Goal: Find specific page/section: Find specific page/section

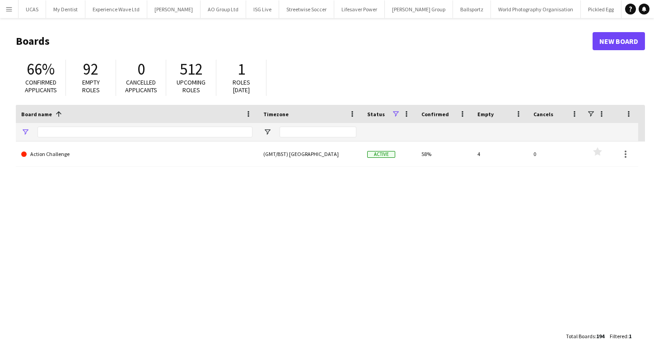
type input "**********"
click at [11, 5] on app-icon "Menu" at bounding box center [8, 8] width 7 height 7
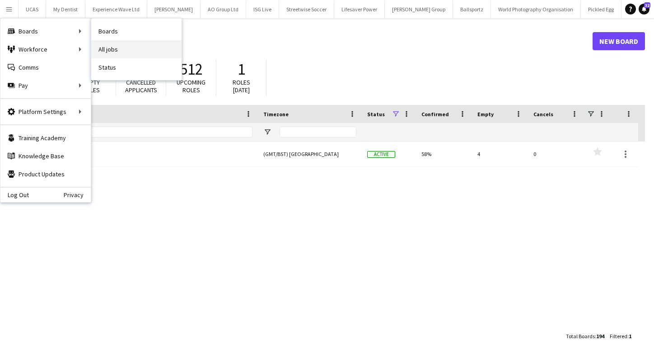
click at [107, 51] on link "All jobs" at bounding box center [136, 49] width 90 height 18
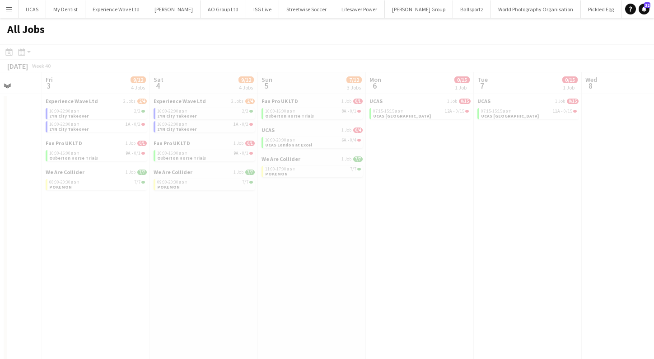
scroll to position [0, 351]
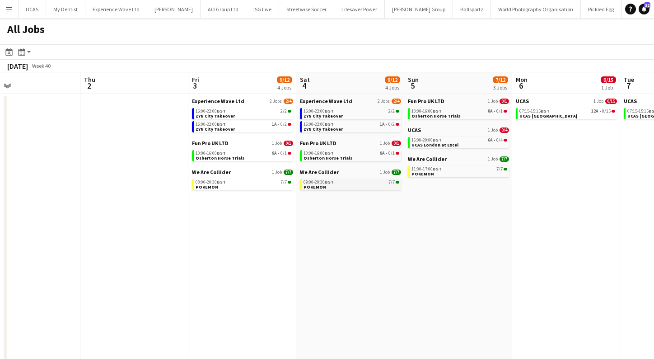
click at [358, 186] on link "09:00-20:30 BST 7/7 POKEMON" at bounding box center [352, 184] width 96 height 10
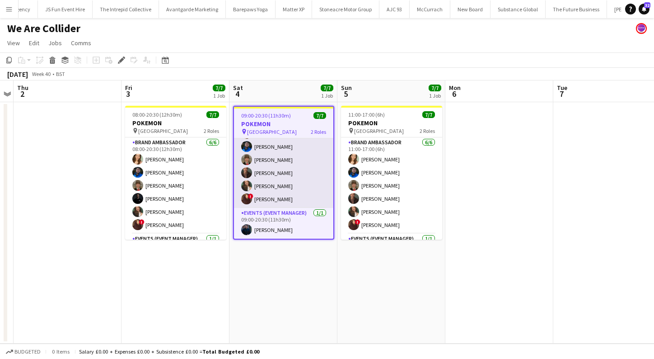
scroll to position [27, 0]
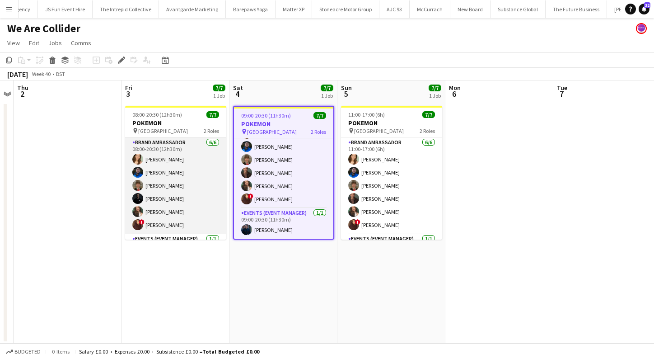
click at [185, 200] on app-card-role "Brand Ambassador 6/6 08:00-20:30 (12h30m) Charlotte Tonge Alexander Pandya Heat…" at bounding box center [175, 185] width 101 height 96
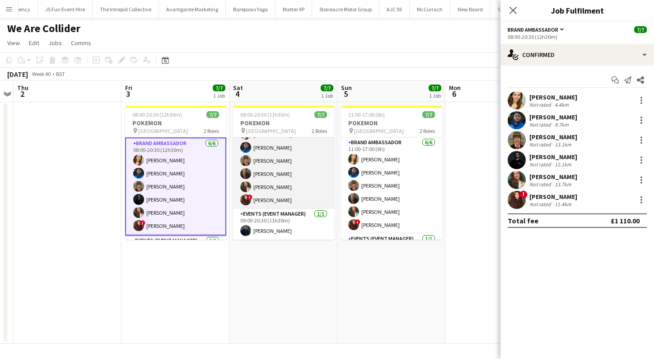
scroll to position [0, 0]
